Goal: Task Accomplishment & Management: Manage account settings

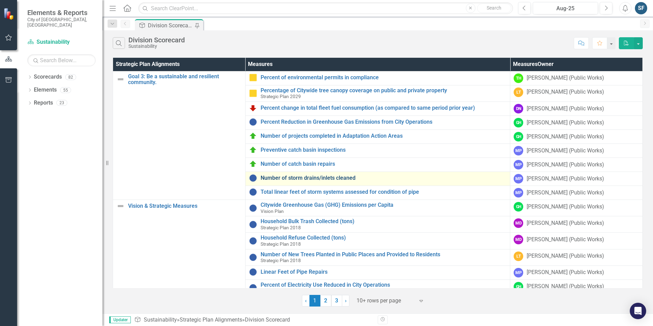
click at [333, 178] on link "Number of storm drains/inlets cleaned" at bounding box center [384, 178] width 246 height 6
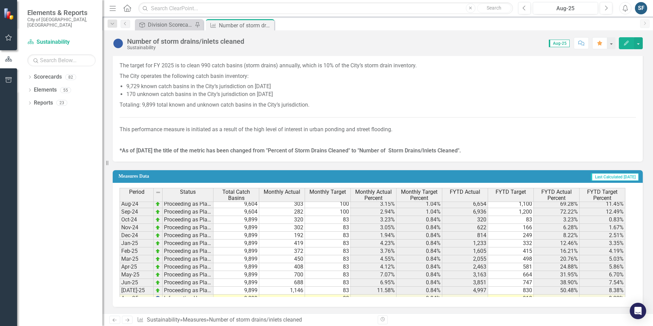
scroll to position [188, 0]
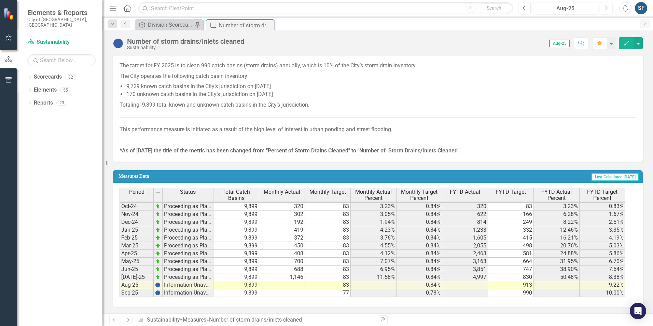
click at [284, 285] on tbody "Aug-23 Proceeding as Planned 11,439 324 100 2.83% 0.87% 2,137 1,200 18.68% 10.4…" at bounding box center [373, 194] width 506 height 205
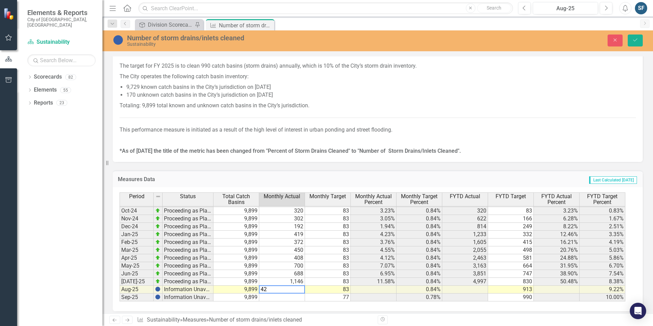
type textarea "4"
type textarea "759"
click at [636, 41] on icon "Save" at bounding box center [635, 40] width 6 height 5
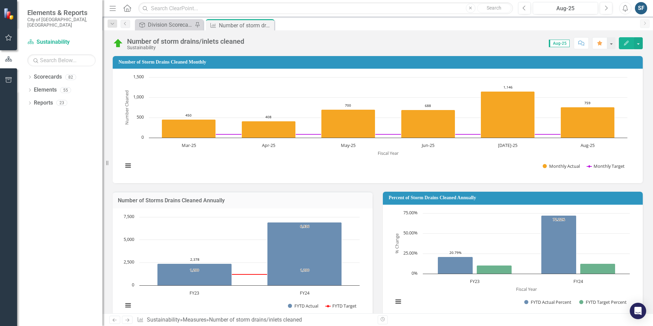
click at [0, 0] on icon "Close" at bounding box center [0, 0] width 0 height 0
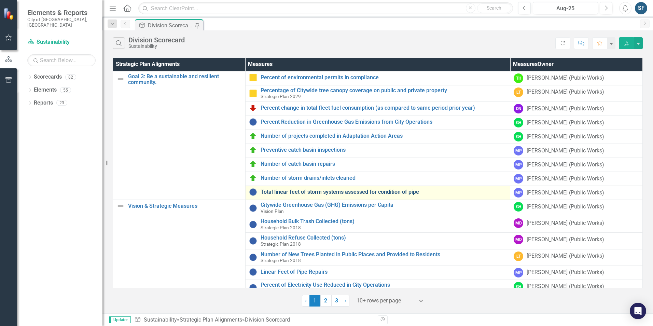
click at [381, 192] on link "Total linear feet of storm systems assessed for condition of pipe" at bounding box center [384, 192] width 246 height 6
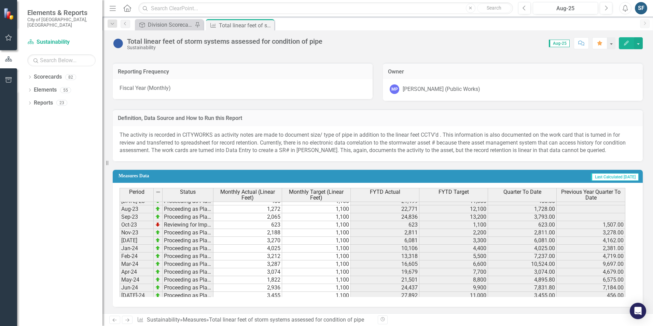
scroll to position [188, 0]
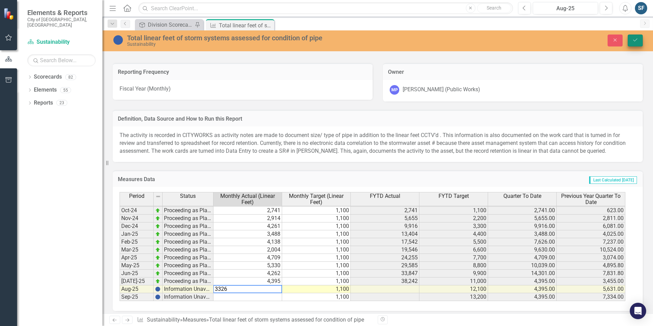
type textarea "3326"
click at [640, 42] on button "Save" at bounding box center [635, 40] width 15 height 12
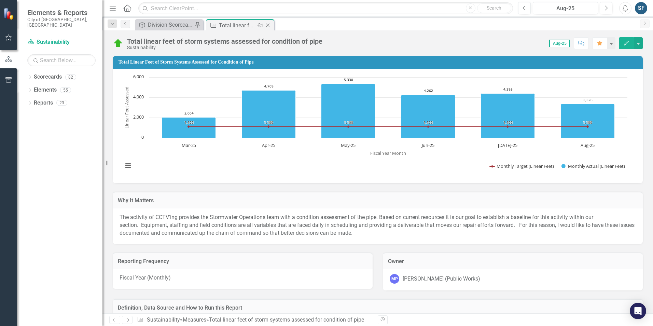
click at [268, 27] on icon "Close" at bounding box center [267, 25] width 7 height 5
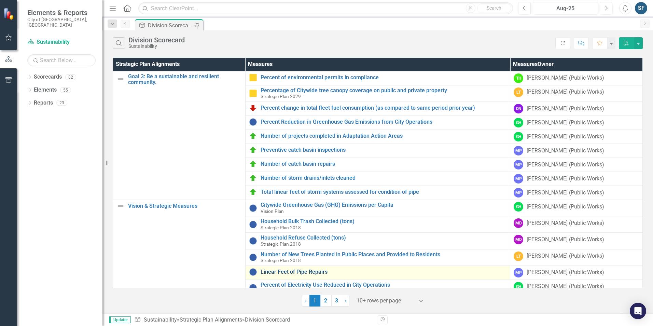
click at [312, 272] on link "Linear Feet of Pipe Repairs" at bounding box center [384, 272] width 246 height 6
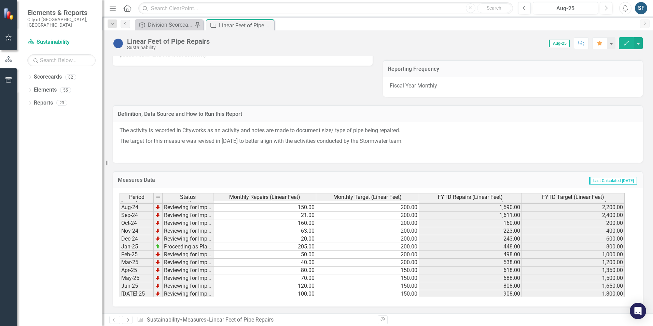
scroll to position [188, 0]
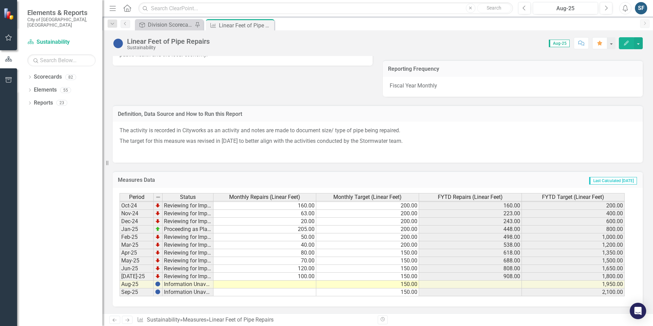
click at [309, 283] on tbody "Aug-23 Reviewing for Improvement 160.00 200.00 1,310.00 2,200.00 Sep-23 Reviewi…" at bounding box center [372, 194] width 505 height 205
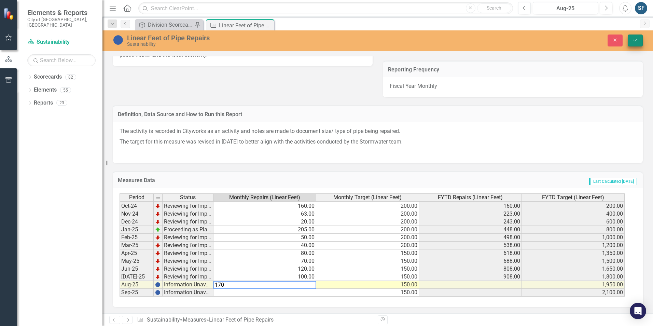
type textarea "170"
click at [639, 40] on button "Save" at bounding box center [635, 40] width 15 height 12
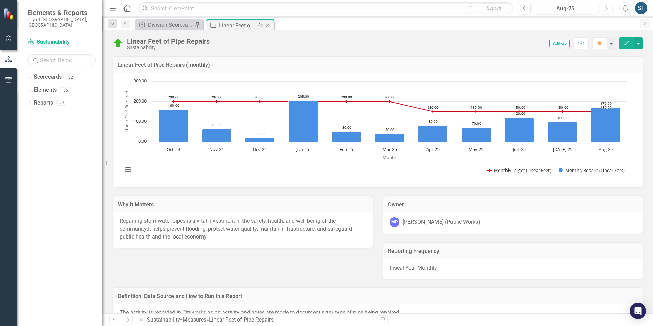
click at [269, 26] on icon "Close" at bounding box center [267, 25] width 7 height 5
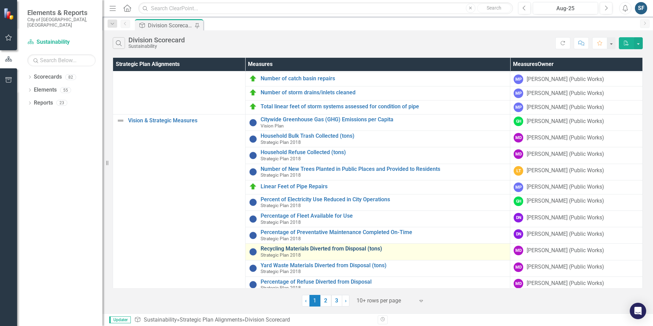
scroll to position [90, 0]
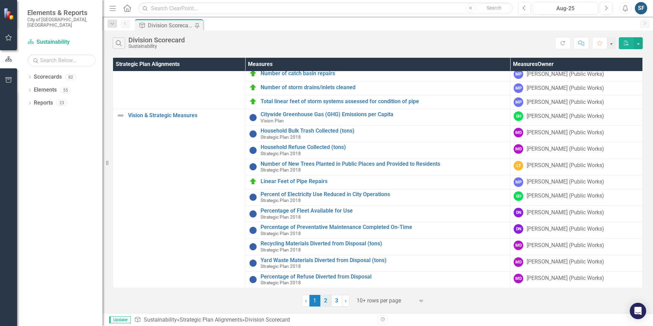
click at [322, 300] on link "2" at bounding box center [325, 301] width 11 height 12
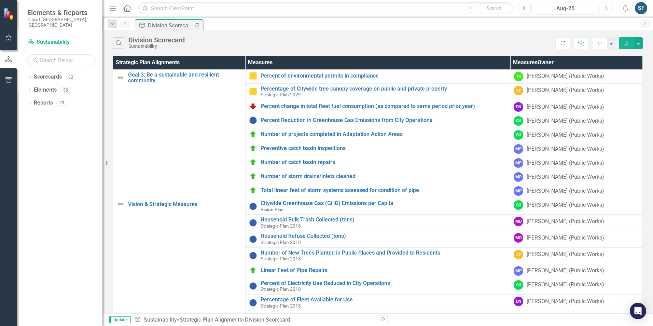
scroll to position [0, 0]
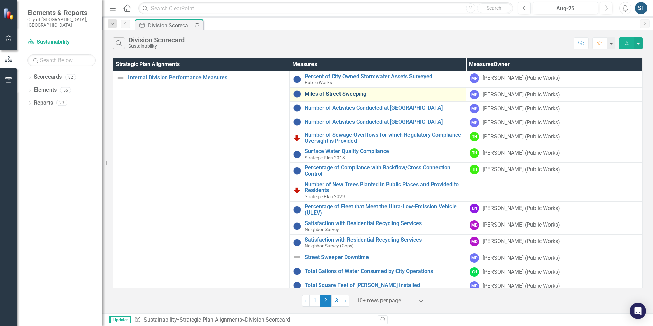
click at [309, 94] on link "Miles of Street Sweeping" at bounding box center [384, 94] width 158 height 6
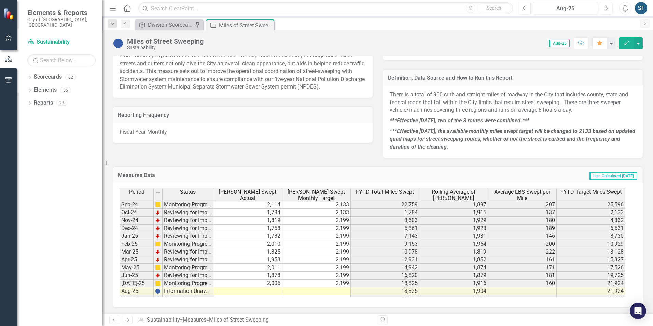
scroll to position [188, 0]
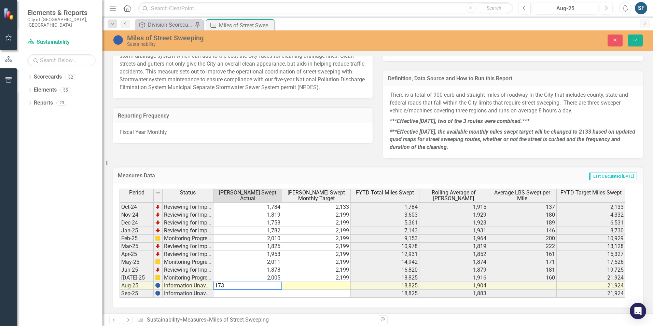
type textarea "1738"
click at [635, 42] on icon "Save" at bounding box center [635, 40] width 6 height 5
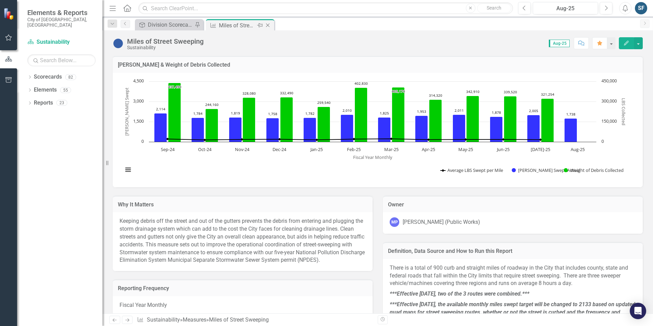
click at [270, 24] on icon "Close" at bounding box center [267, 25] width 7 height 5
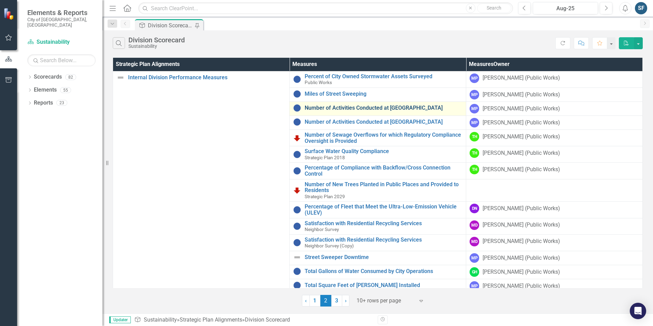
click at [369, 109] on link "Number of Activities Conducted at [GEOGRAPHIC_DATA]" at bounding box center [384, 108] width 158 height 6
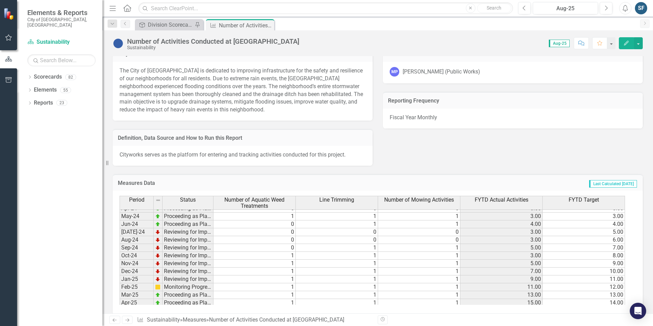
scroll to position [188, 0]
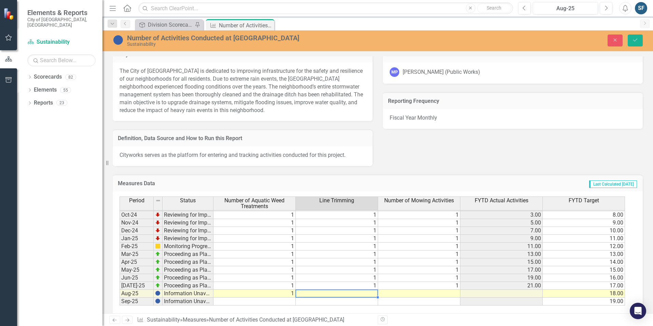
click at [356, 290] on td at bounding box center [337, 294] width 82 height 8
click at [447, 290] on td at bounding box center [419, 294] width 82 height 8
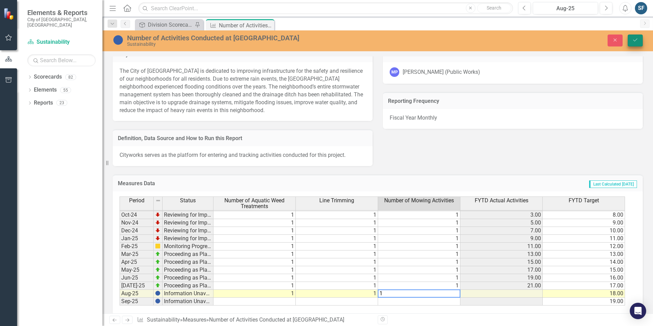
type textarea "1"
click at [640, 37] on button "Save" at bounding box center [635, 40] width 15 height 12
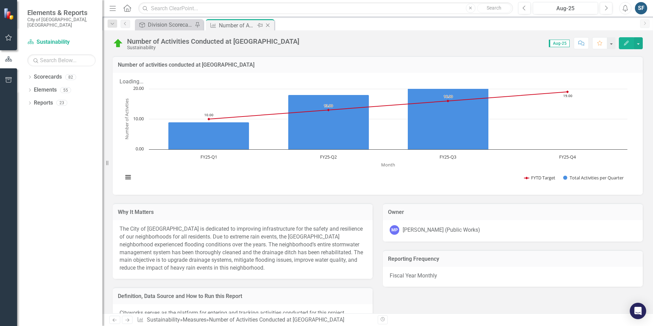
click at [268, 25] on icon "Close" at bounding box center [267, 25] width 7 height 5
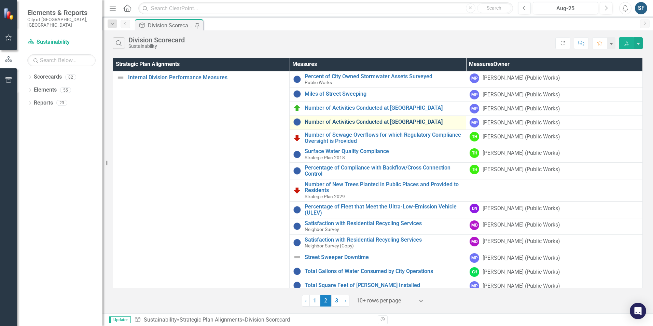
click at [343, 121] on link "Number of Activities Conducted at [GEOGRAPHIC_DATA]" at bounding box center [384, 122] width 158 height 6
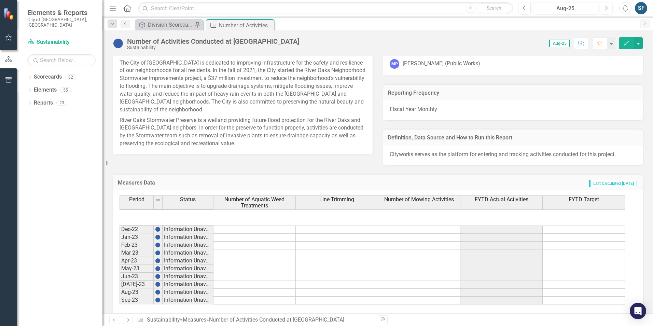
scroll to position [188, 0]
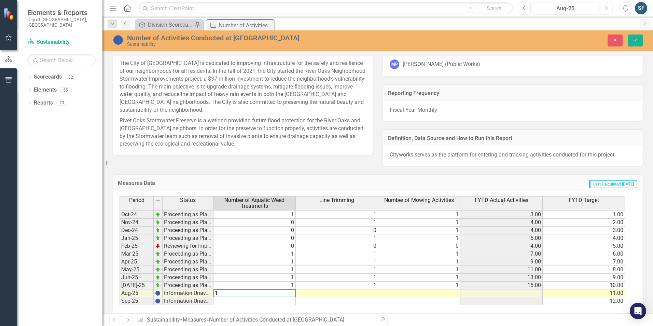
click at [359, 289] on td at bounding box center [337, 293] width 82 height 8
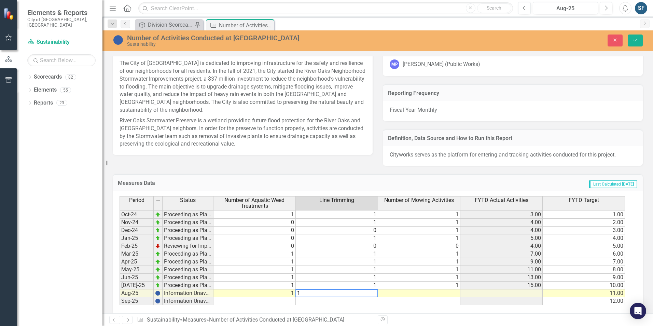
click at [451, 289] on td at bounding box center [419, 293] width 82 height 8
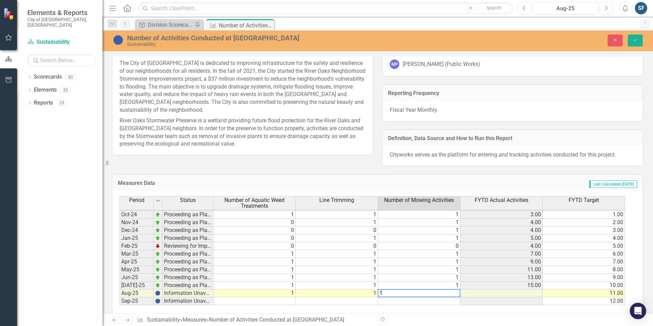
type textarea "1"
click at [643, 41] on div "Close Save" at bounding box center [538, 40] width 219 height 12
click at [634, 41] on icon "submit" at bounding box center [635, 40] width 4 height 3
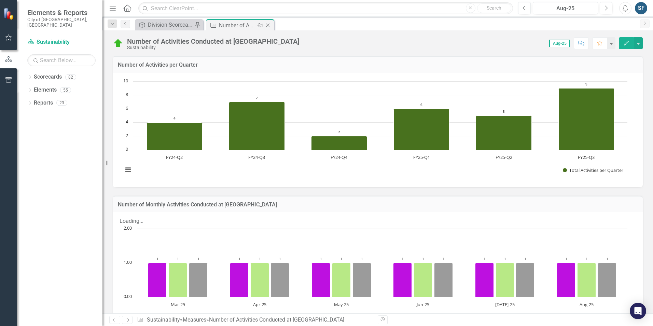
click at [269, 24] on icon at bounding box center [268, 26] width 4 height 4
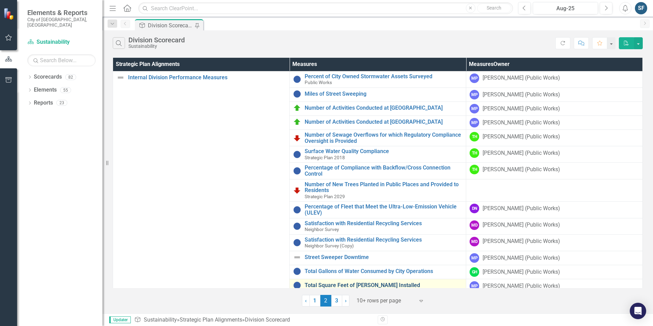
click at [309, 282] on link "Total Square Feet of [PERSON_NAME] Installed" at bounding box center [384, 285] width 158 height 6
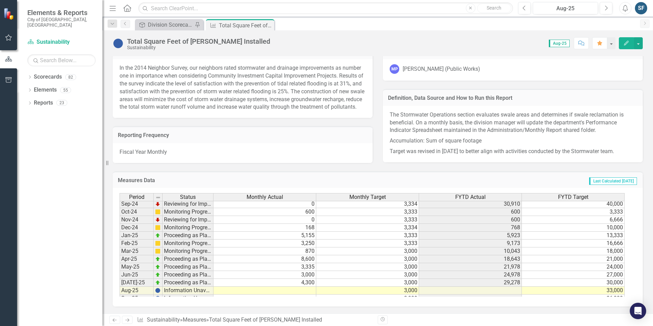
scroll to position [188, 0]
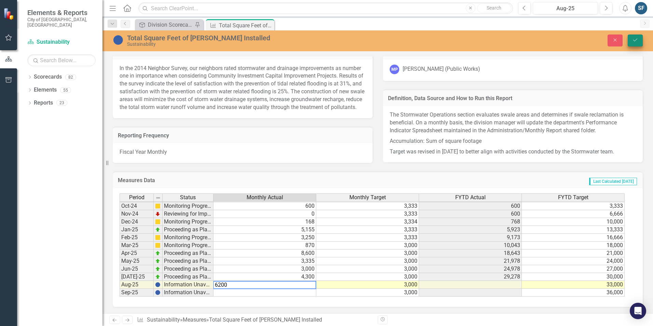
type textarea "6200"
click at [635, 41] on icon "Save" at bounding box center [635, 40] width 6 height 5
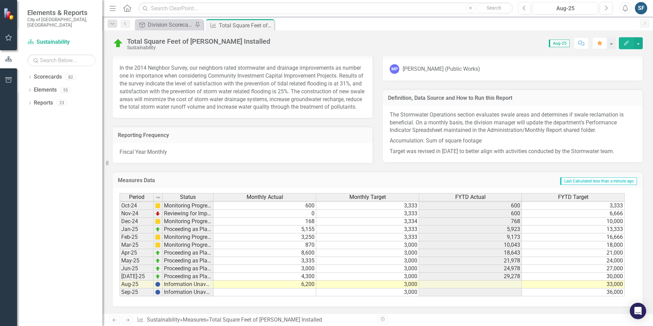
scroll to position [161, 0]
click at [269, 26] on icon "Close" at bounding box center [267, 25] width 7 height 5
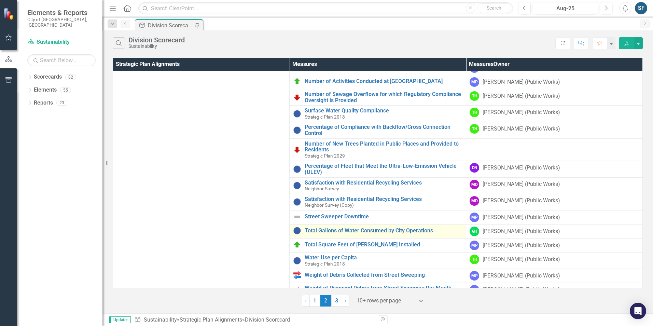
scroll to position [41, 0]
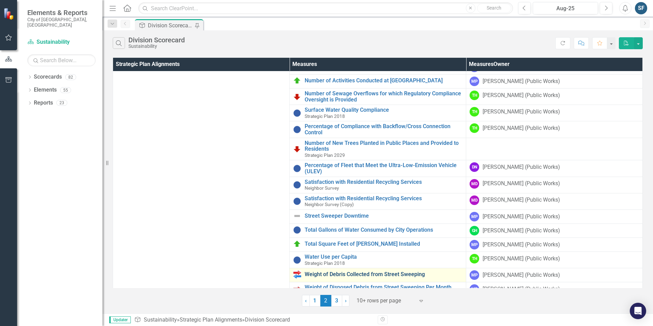
click at [342, 271] on link "Weight of Debris Collected from Street Sweeping" at bounding box center [384, 274] width 158 height 6
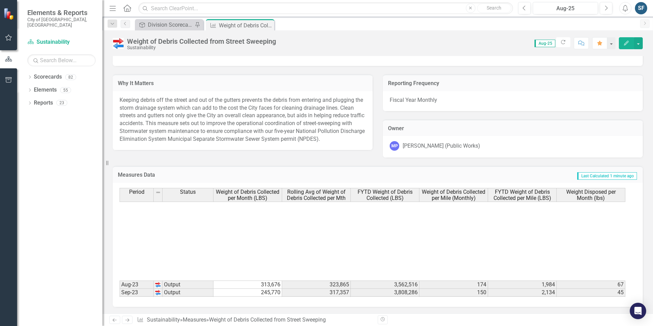
scroll to position [188, 0]
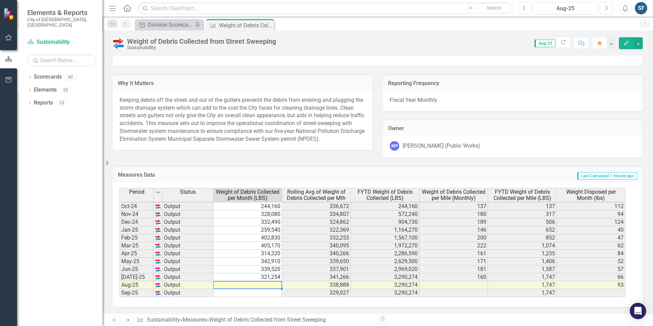
click at [261, 283] on tbody "Sep-23 Output 245,770 317,357 3,808,286 150 2,134 45 Oct-23 Output 288,695 315,…" at bounding box center [373, 198] width 506 height 197
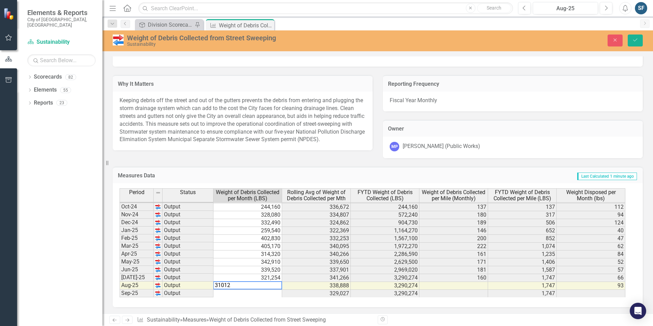
type textarea "310120"
click at [633, 39] on icon "Save" at bounding box center [635, 40] width 6 height 5
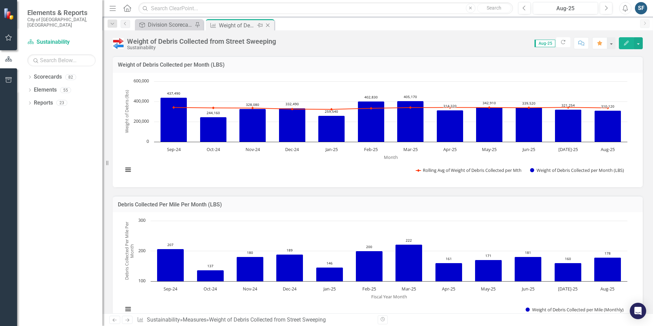
click at [269, 27] on icon "Close" at bounding box center [267, 25] width 7 height 5
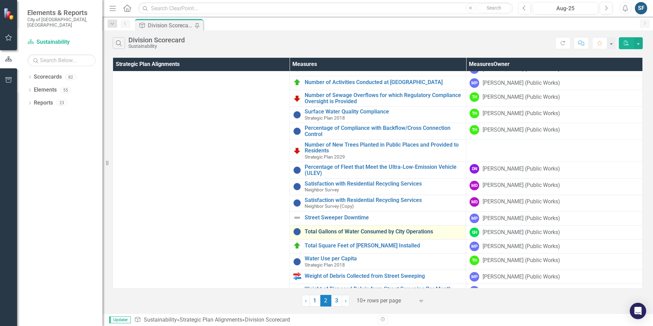
scroll to position [41, 0]
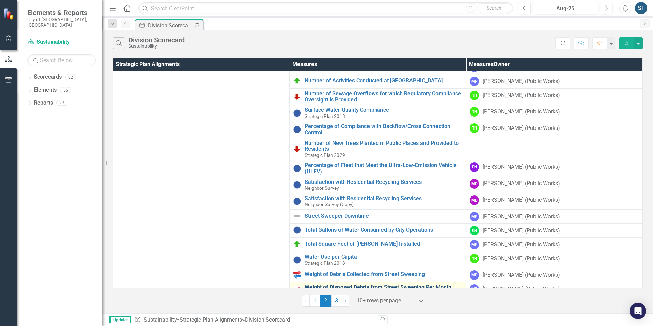
click at [349, 284] on link "Weight of Disposed Debris from Street Sweeping Per Month (TONS)" at bounding box center [384, 290] width 158 height 12
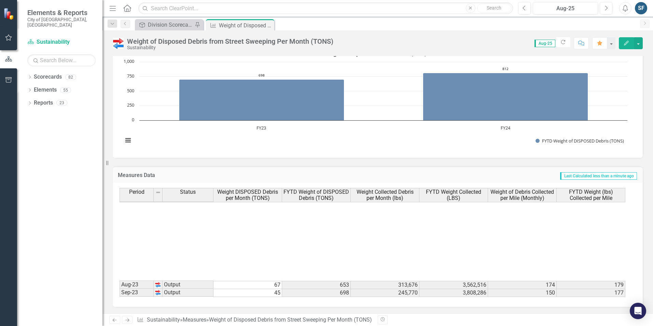
scroll to position [188, 0]
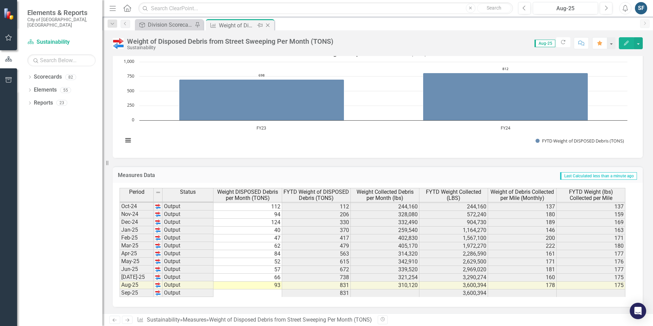
click at [268, 27] on icon "Close" at bounding box center [267, 25] width 7 height 5
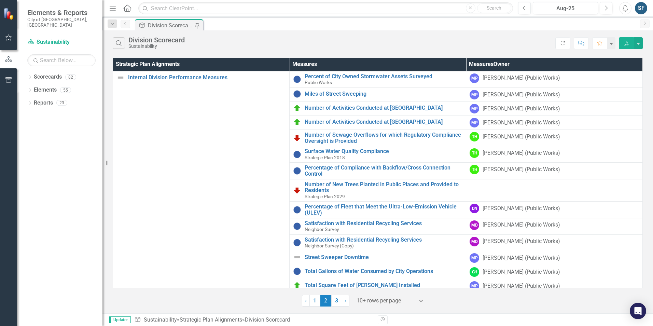
click at [167, 25] on div "Division Scorecard" at bounding box center [170, 25] width 45 height 9
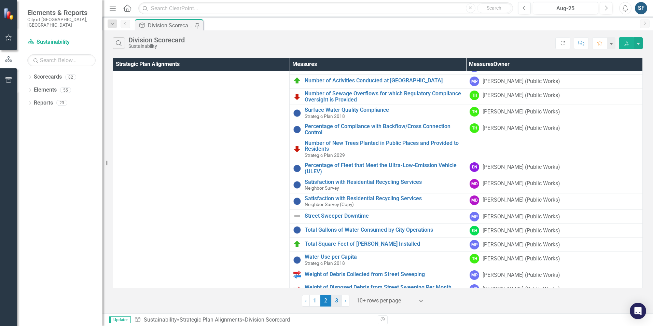
click at [336, 298] on link "3" at bounding box center [336, 301] width 11 height 12
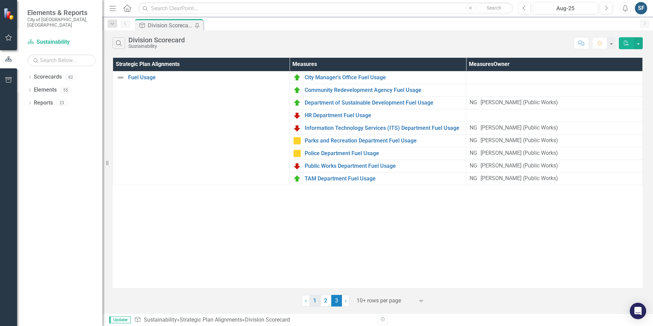
click at [315, 302] on link "1" at bounding box center [314, 301] width 11 height 12
